Goal: Find specific page/section

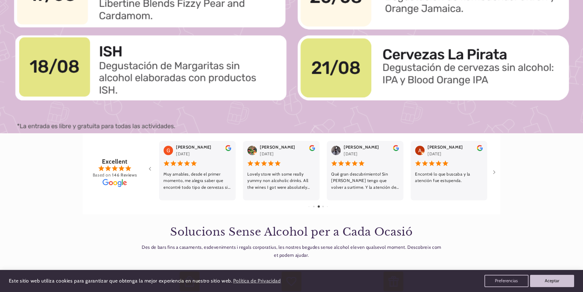
scroll to position [0, 408]
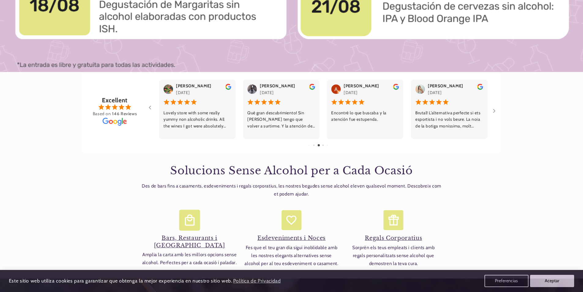
click at [202, 237] on h4 "Bars, Restaurants i Negocis" at bounding box center [190, 242] width 96 height 14
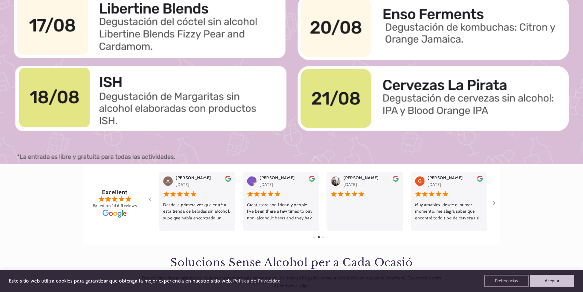
scroll to position [0, 0]
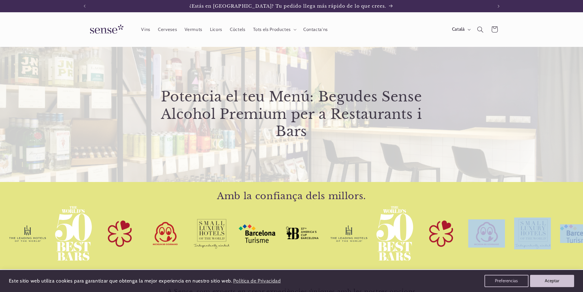
drag, startPoint x: 403, startPoint y: 245, endPoint x: 318, endPoint y: 239, distance: 85.0
click at [322, 239] on div at bounding box center [483, 233] width 322 height 55
click at [239, 232] on img at bounding box center [257, 233] width 37 height 19
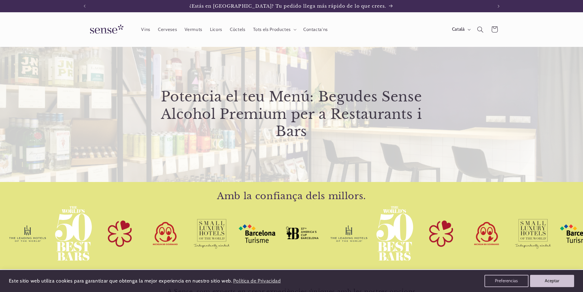
click at [238, 238] on img at bounding box center [256, 233] width 37 height 19
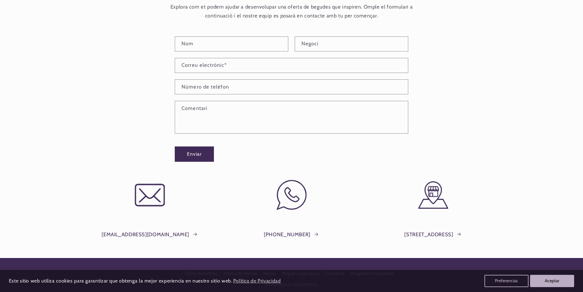
scroll to position [490, 0]
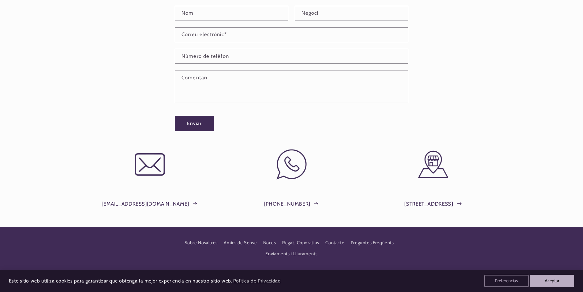
click at [444, 205] on link "[STREET_ADDRESS]" at bounding box center [434, 203] width 58 height 9
